Goal: Information Seeking & Learning: Learn about a topic

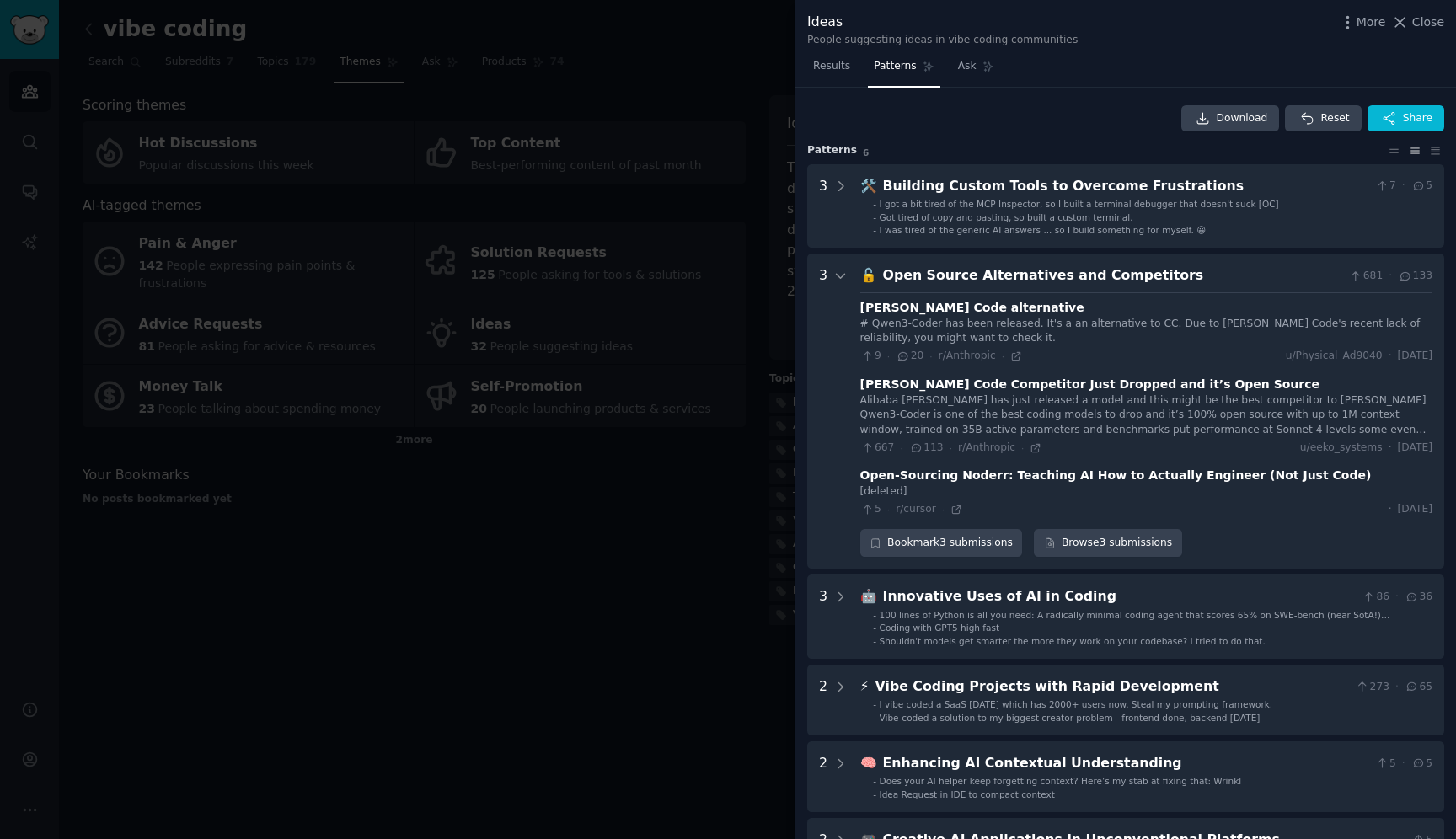
scroll to position [134, 0]
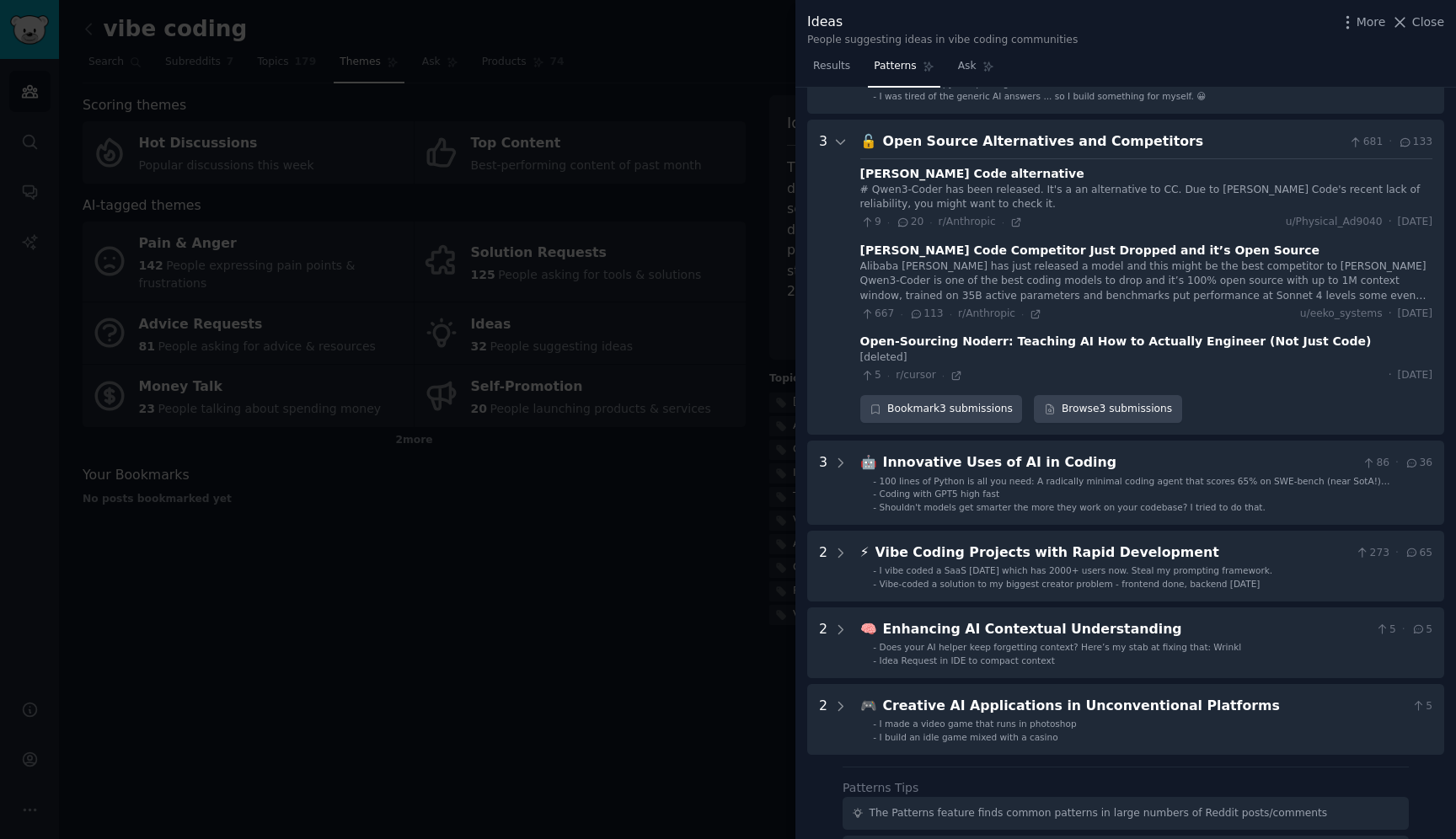
click at [559, 535] on div at bounding box center [728, 419] width 1456 height 839
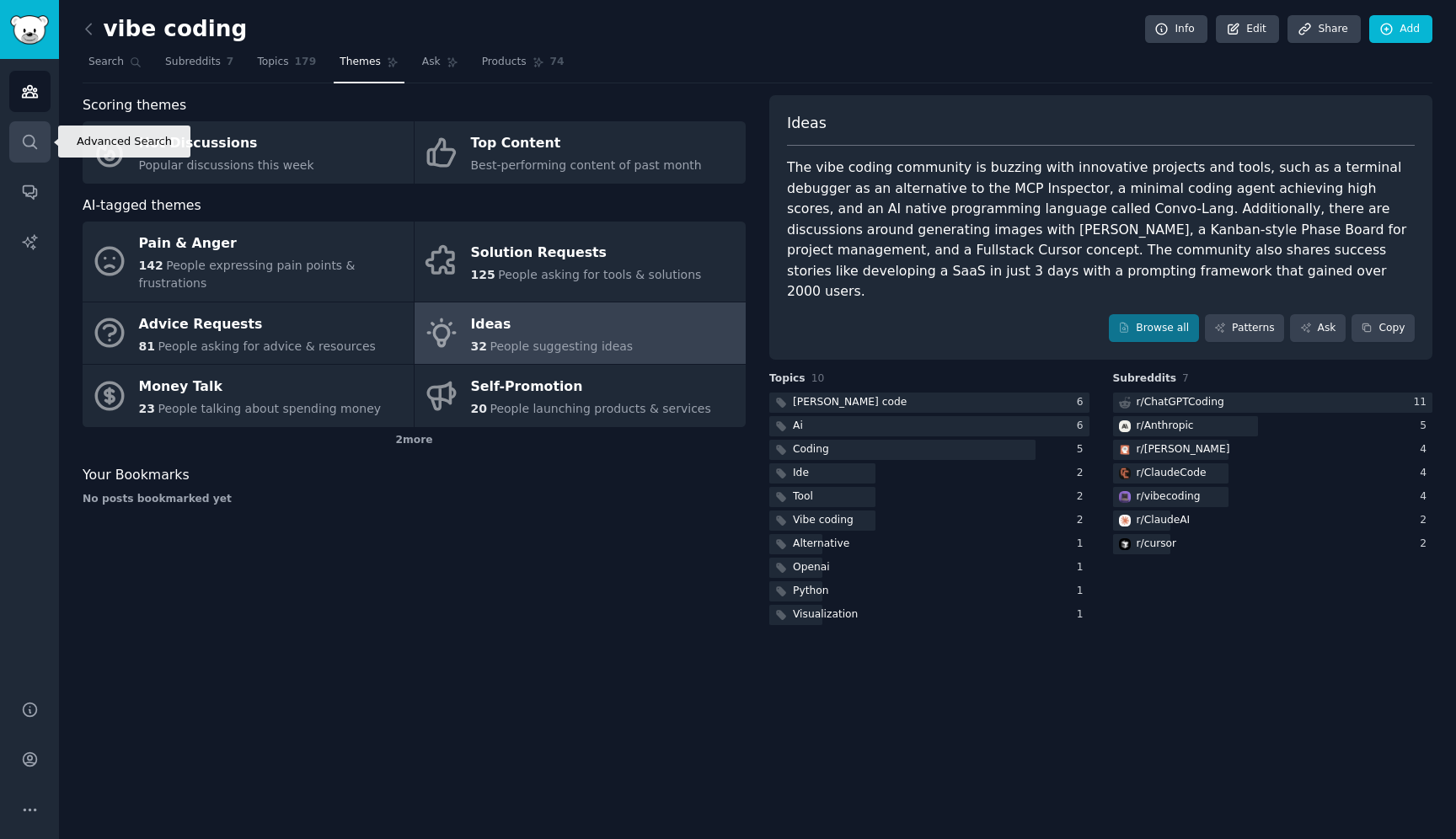
click at [27, 126] on link "Search" at bounding box center [30, 142] width 42 height 42
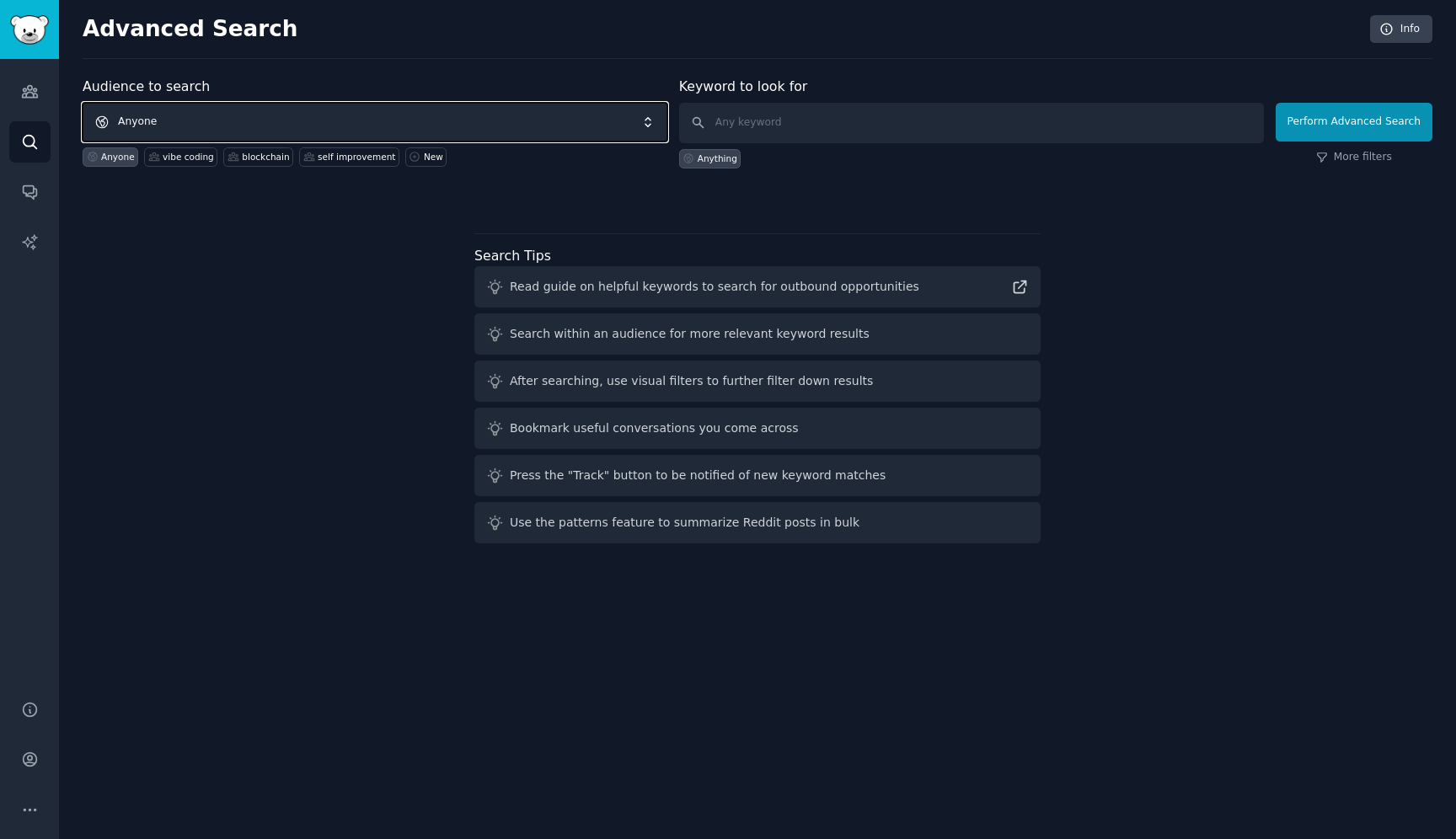
click at [306, 126] on span "Anyone" at bounding box center [374, 122] width 584 height 39
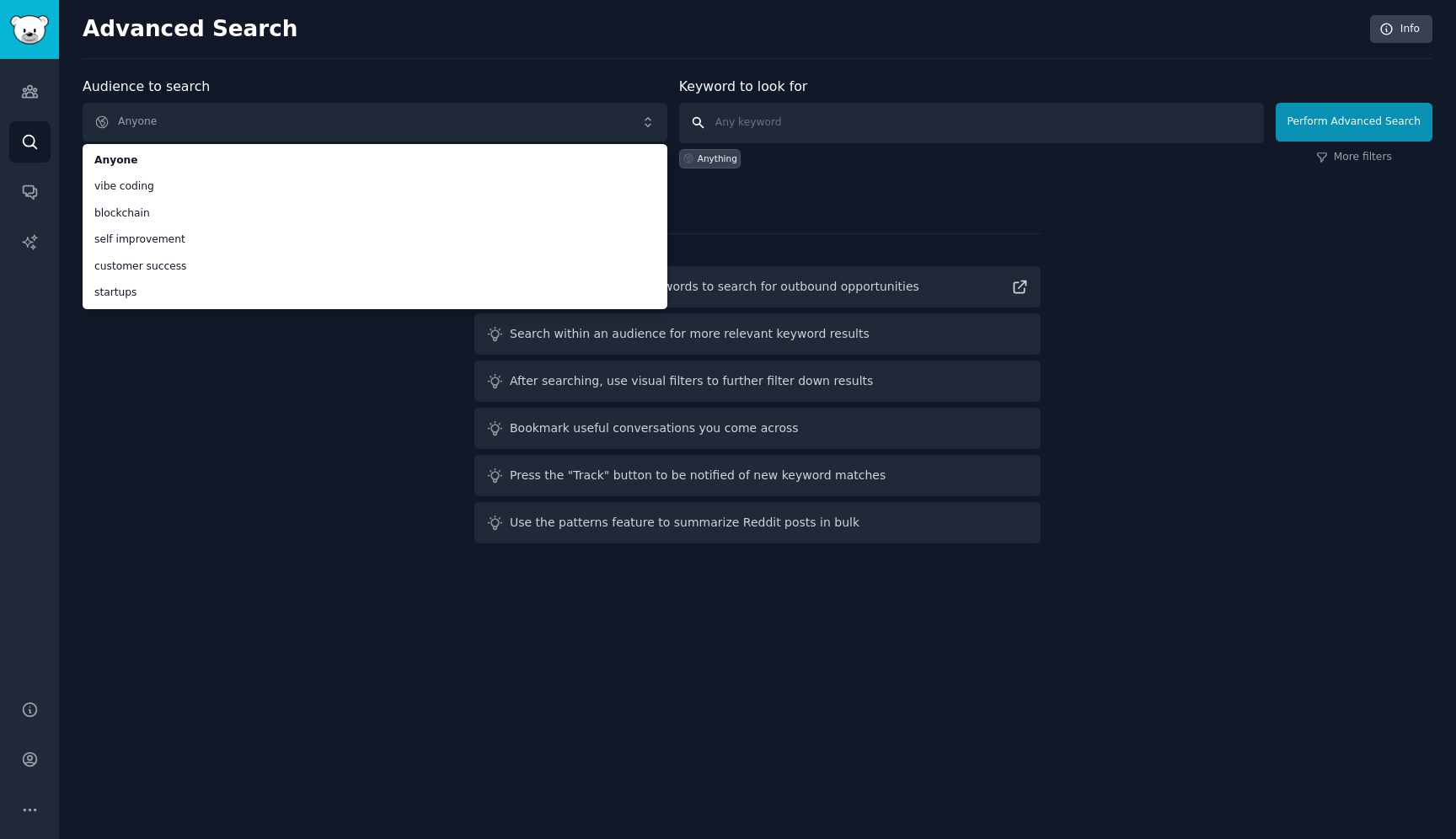
click at [803, 133] on input "text" at bounding box center [971, 123] width 584 height 41
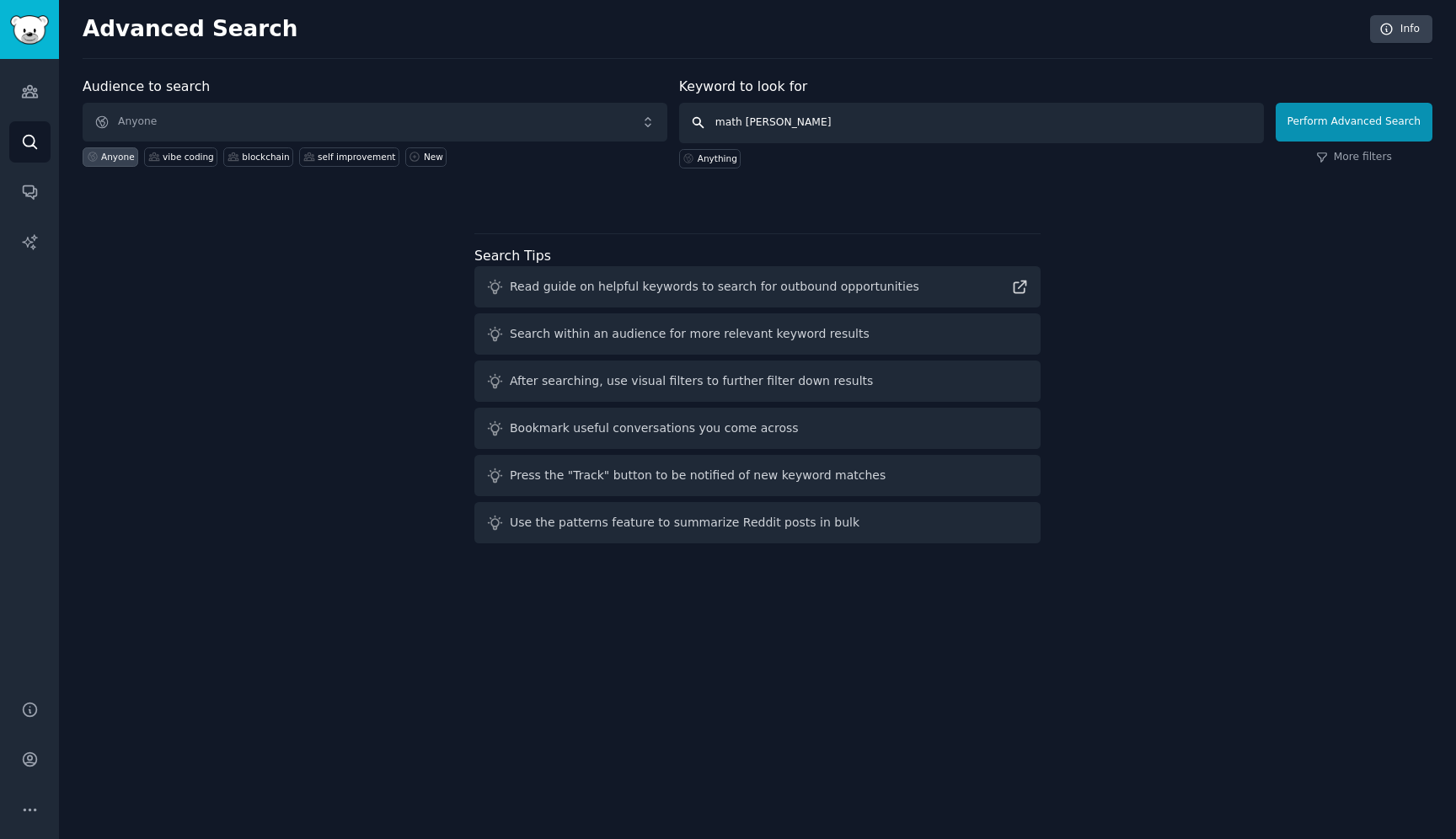
type input "math grading"
click button "Perform Advanced Search" at bounding box center [1354, 122] width 157 height 39
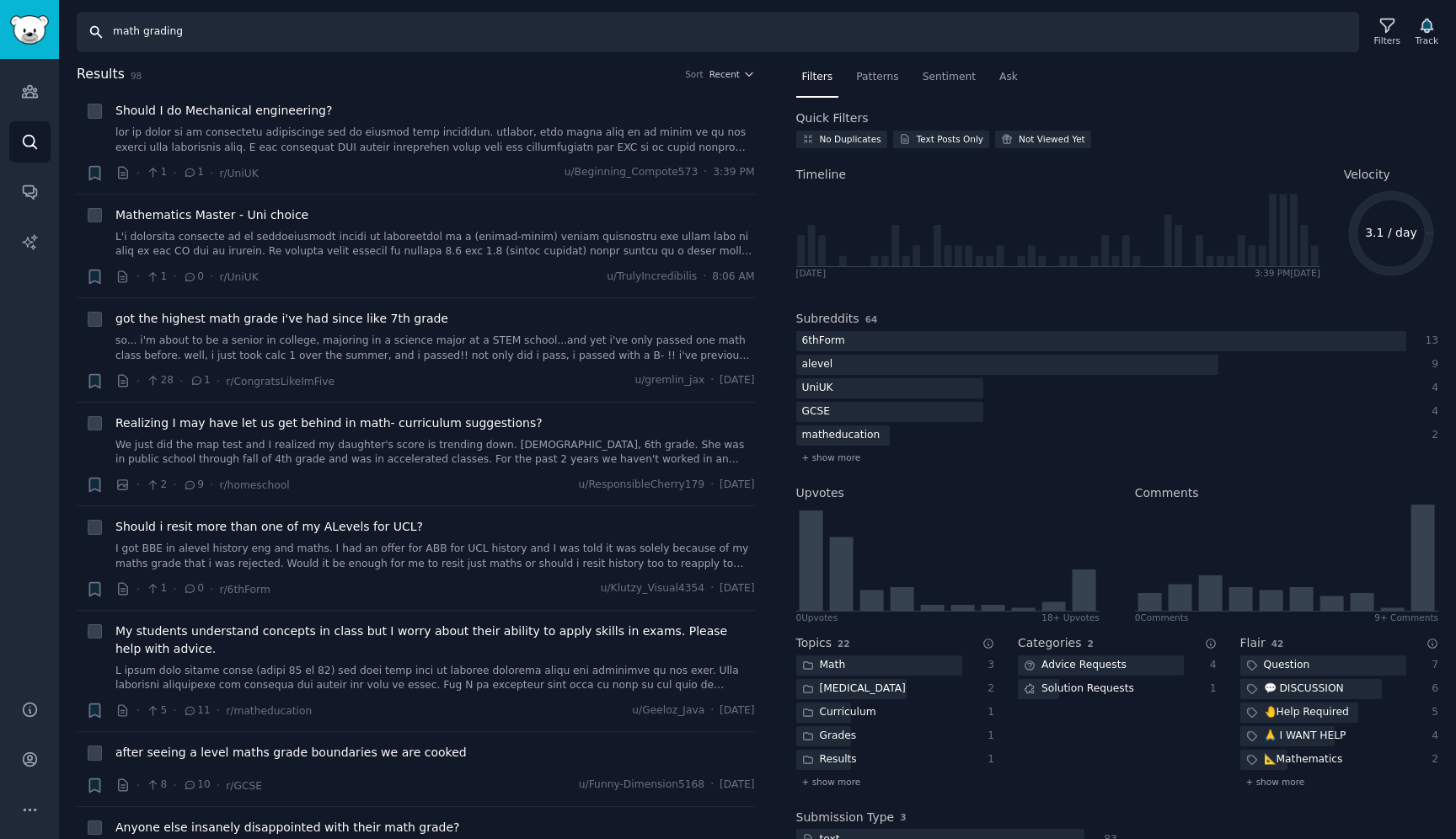
click at [117, 33] on input "math grading" at bounding box center [718, 31] width 1282 height 41
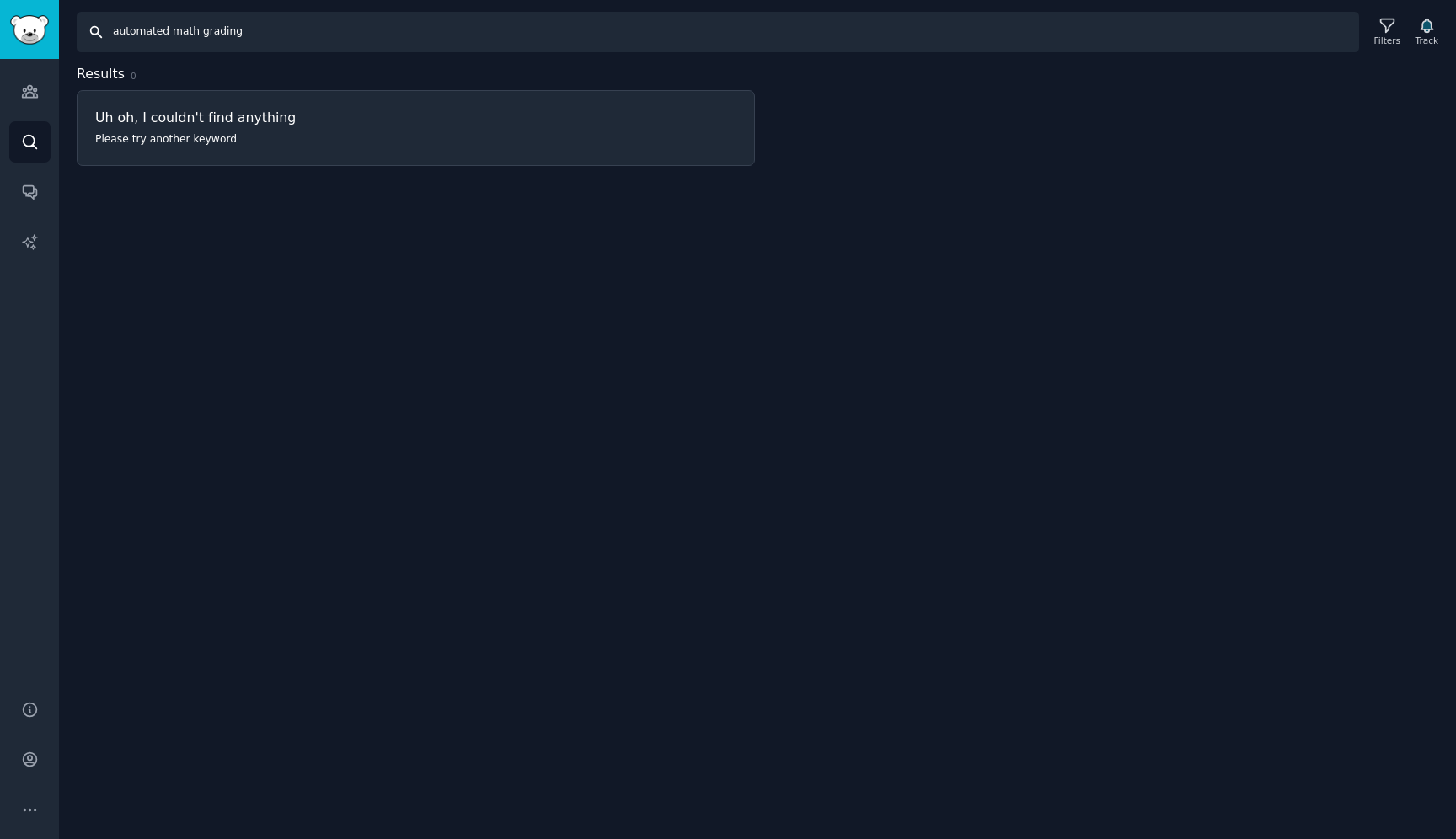
drag, startPoint x: 198, startPoint y: 31, endPoint x: 172, endPoint y: 31, distance: 26.0
click at [172, 31] on input "automated math grading" at bounding box center [718, 31] width 1282 height 41
type input "automated grading"
